Goal: Task Accomplishment & Management: Use online tool/utility

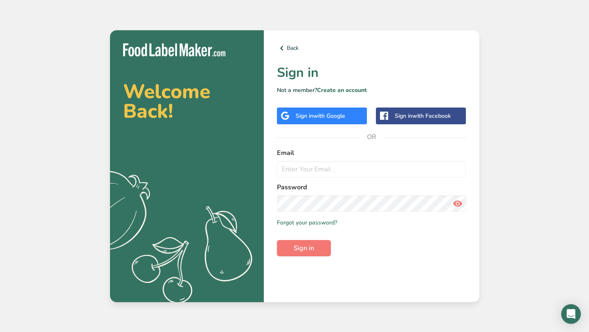
click at [336, 120] on div "Sign in with Google" at bounding box center [322, 116] width 90 height 17
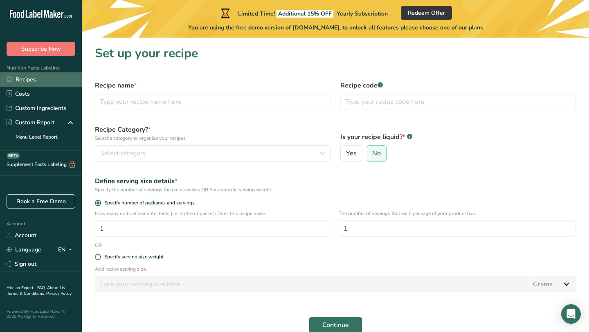
click at [50, 78] on link "Recipes" at bounding box center [41, 79] width 82 height 14
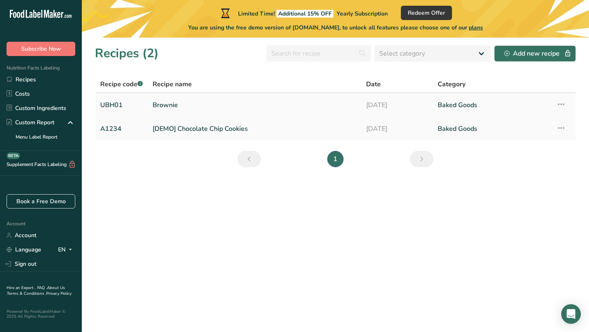
click at [185, 108] on link "Brownie" at bounding box center [255, 105] width 204 height 17
